Goal: Check status

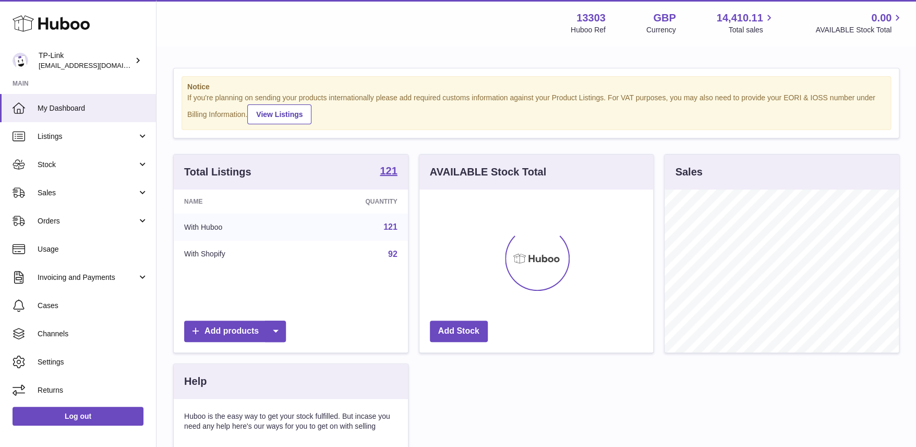
scroll to position [163, 234]
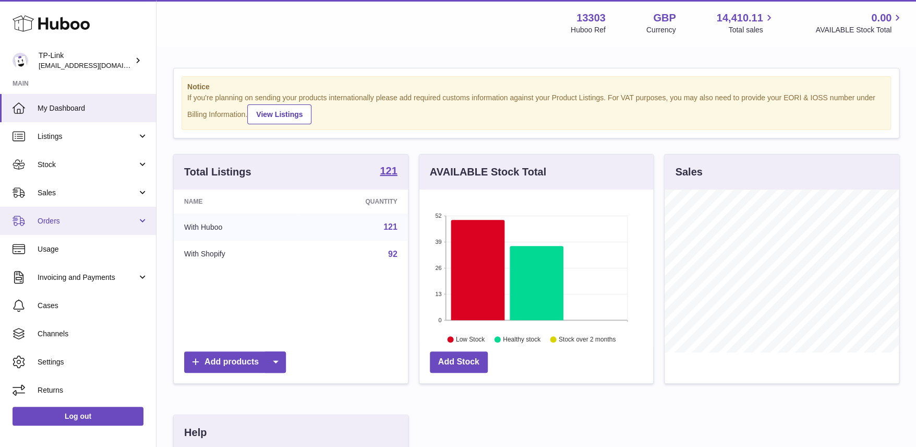
click at [76, 217] on span "Orders" at bounding box center [88, 221] width 100 height 10
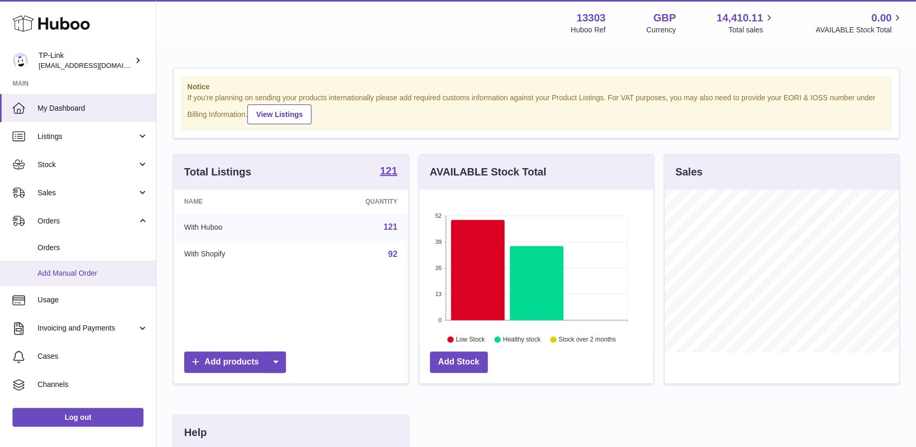
click at [73, 272] on span "Add Manual Order" at bounding box center [93, 273] width 111 height 10
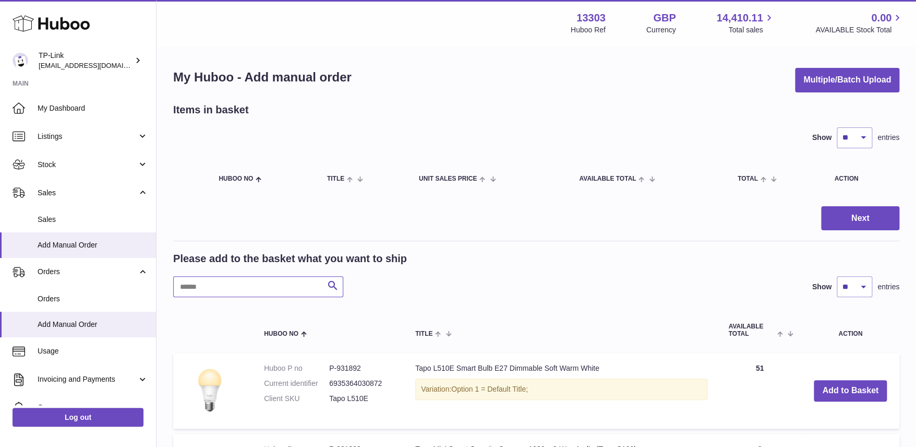
click at [255, 287] on input "text" at bounding box center [258, 286] width 170 height 21
paste input "****"
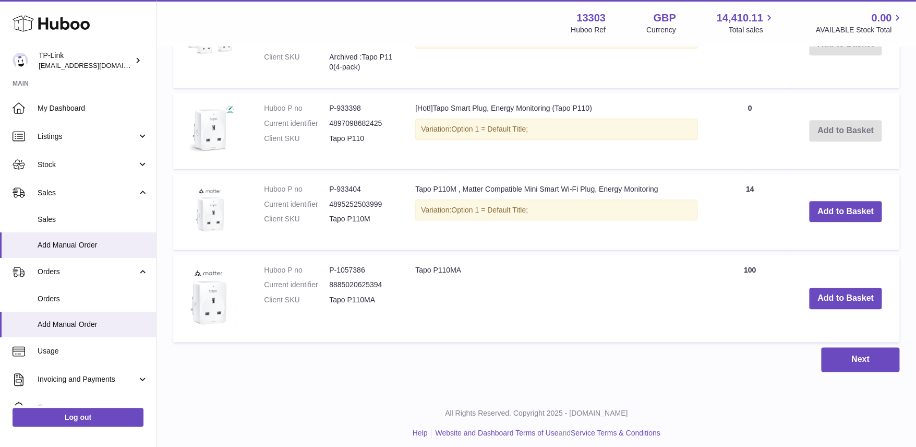
scroll to position [445, 0]
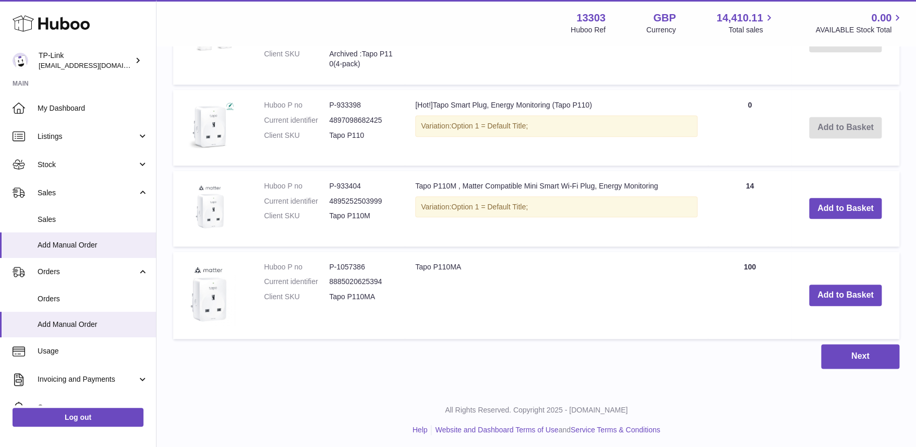
type input "****"
click at [498, 42] on div "Menu Huboo 13303 Huboo Ref GBP Currency 14,410.11 Total sales 0.00 AVAILABLE St…" at bounding box center [537, 23] width 760 height 46
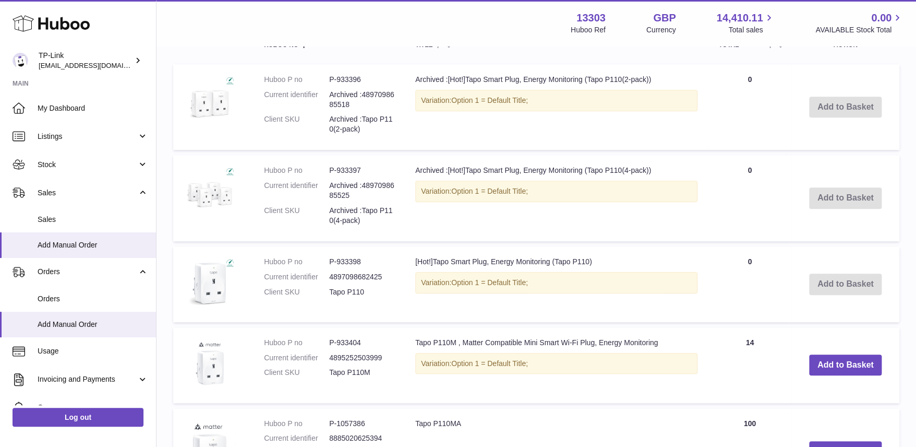
scroll to position [341, 0]
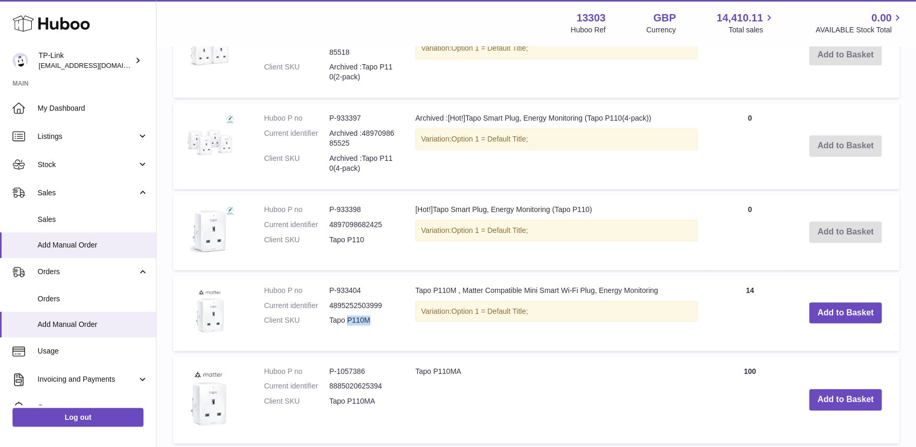
drag, startPoint x: 348, startPoint y: 316, endPoint x: 371, endPoint y: 313, distance: 23.2
click at [371, 315] on dd "Tapo P110M" at bounding box center [361, 320] width 65 height 10
drag, startPoint x: 371, startPoint y: 313, endPoint x: 375, endPoint y: 395, distance: 81.6
click at [375, 396] on dd "Tapo P110MA" at bounding box center [361, 401] width 65 height 10
click at [519, 424] on td "Tapo P110MA" at bounding box center [556, 399] width 303 height 87
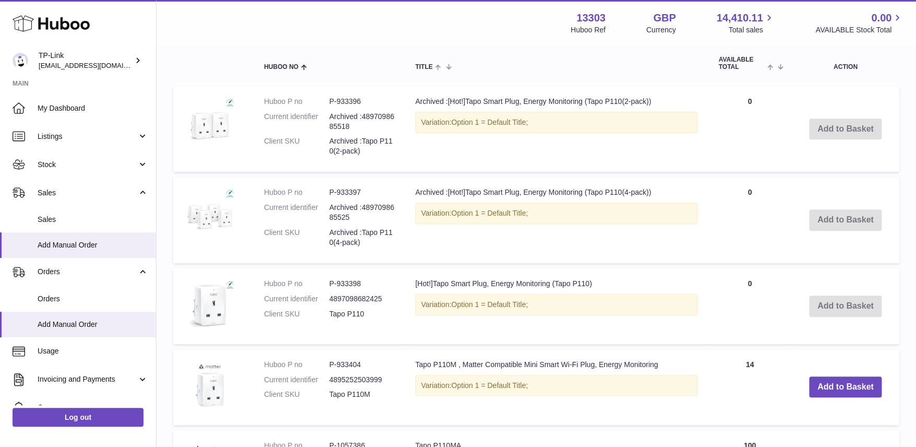
scroll to position [289, 0]
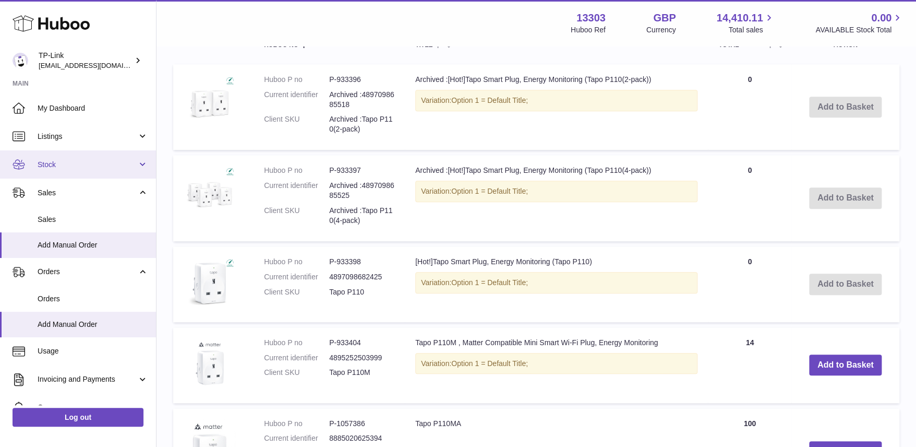
click at [61, 164] on span "Stock" at bounding box center [88, 165] width 100 height 10
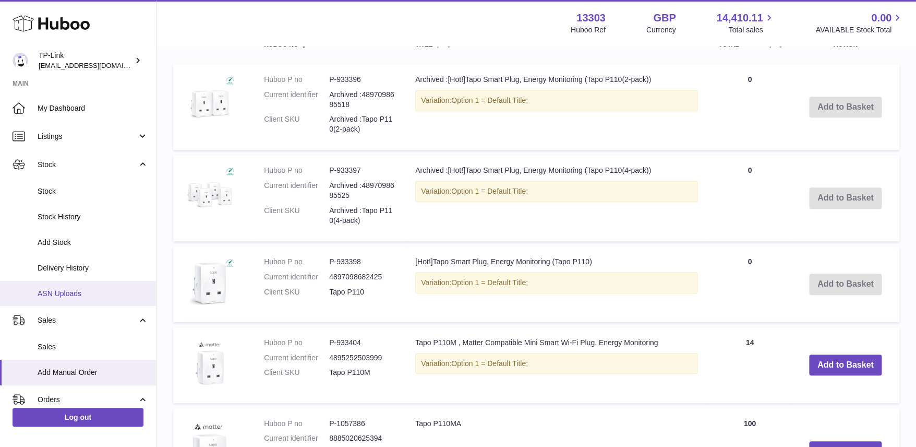
click at [69, 291] on span "ASN Uploads" at bounding box center [93, 294] width 111 height 10
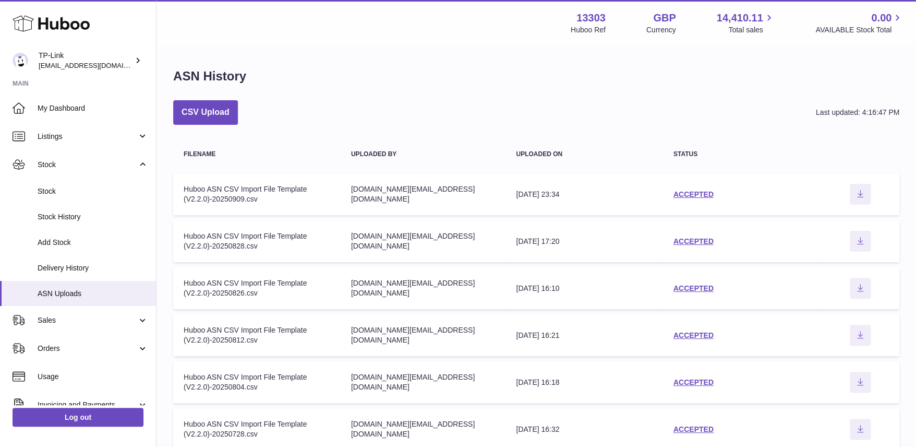
click at [709, 91] on div "ASN History CSV Upload Last updated: 4:16:47 PM Filename Uploaded by Uploaded o…" at bounding box center [537, 355] width 760 height 617
click at [706, 192] on link "ACCEPTED" at bounding box center [694, 194] width 40 height 8
